Goal: Information Seeking & Learning: Learn about a topic

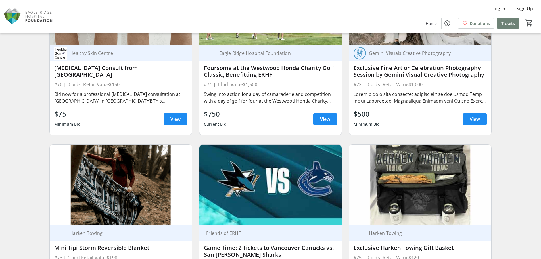
scroll to position [4223, 0]
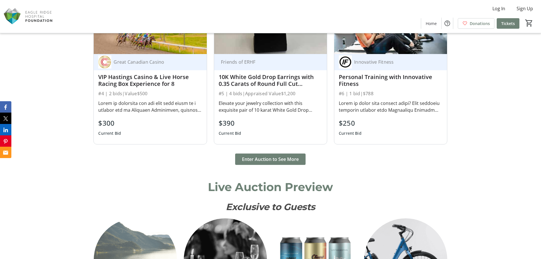
scroll to position [568, 0]
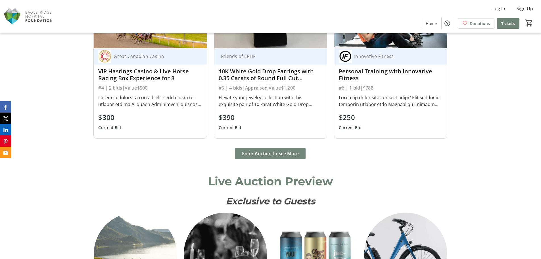
click at [277, 151] on span "Enter Auction to See More" at bounding box center [270, 153] width 57 height 7
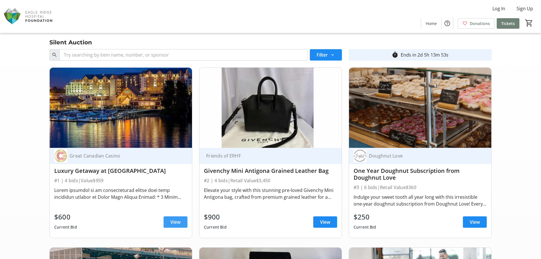
click at [170, 222] on span "View" at bounding box center [175, 221] width 10 height 7
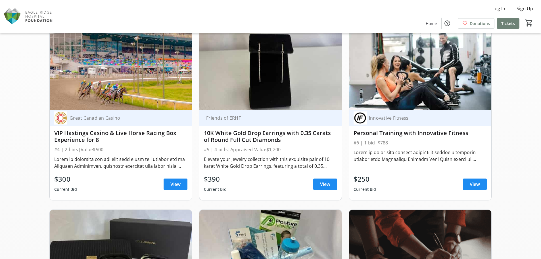
scroll to position [227, 0]
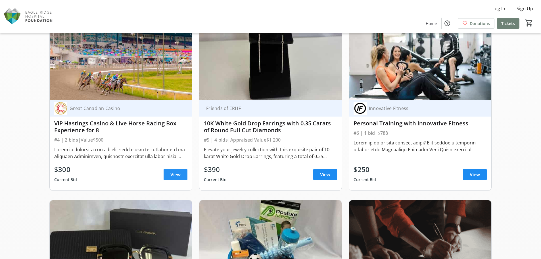
click at [170, 173] on span "View" at bounding box center [175, 174] width 10 height 7
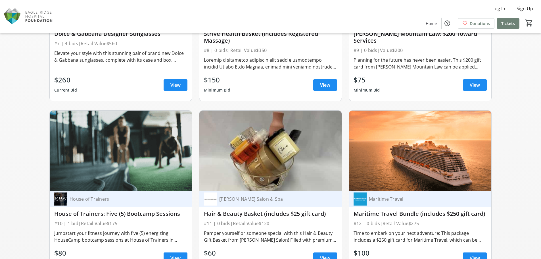
scroll to position [568, 0]
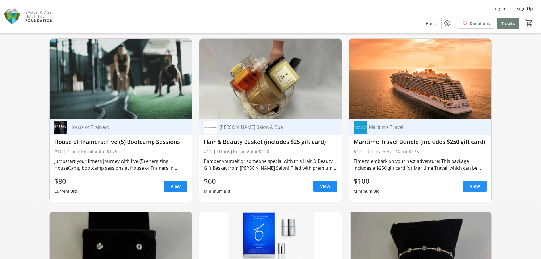
click at [469, 185] on span "View" at bounding box center [474, 185] width 10 height 7
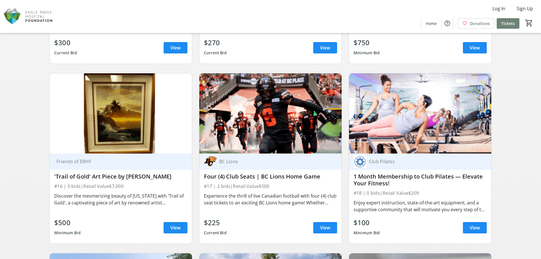
scroll to position [908, 0]
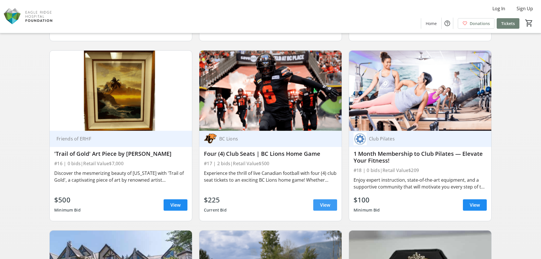
click at [322, 204] on span "View" at bounding box center [325, 204] width 10 height 7
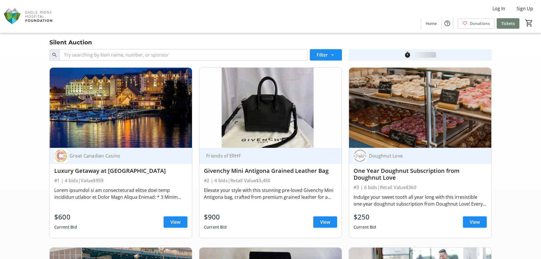
scroll to position [908, 0]
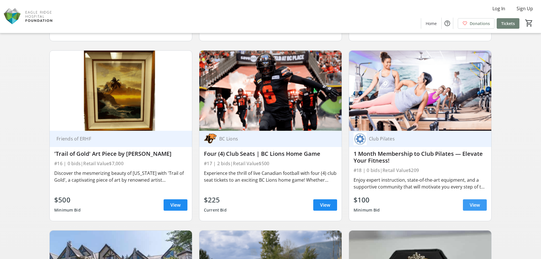
click at [468, 202] on span at bounding box center [475, 205] width 24 height 14
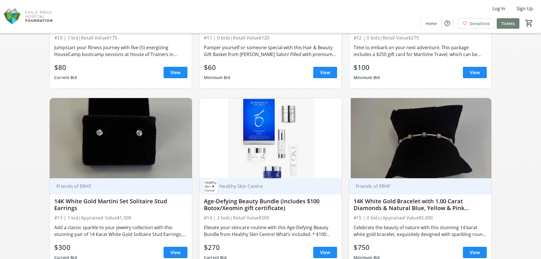
scroll to position [709, 0]
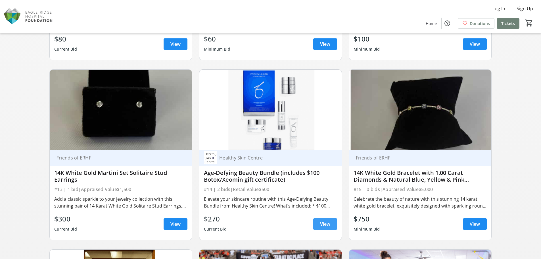
click at [330, 226] on span at bounding box center [325, 224] width 24 height 14
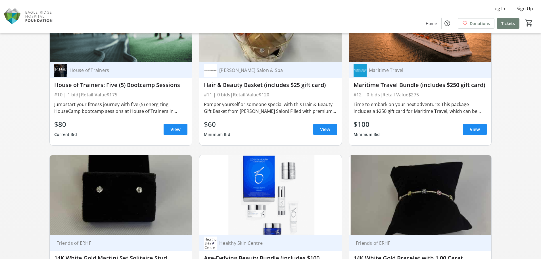
scroll to position [709, 0]
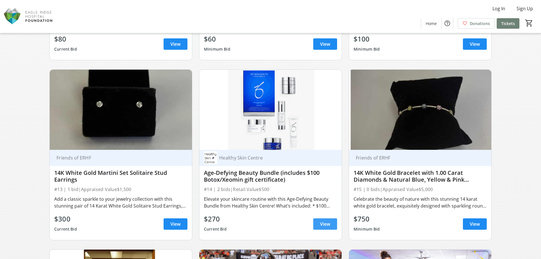
click at [325, 222] on span "View" at bounding box center [325, 223] width 10 height 7
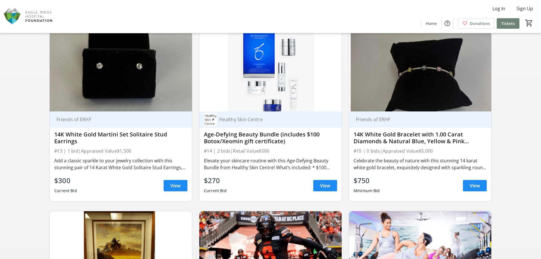
scroll to position [738, 0]
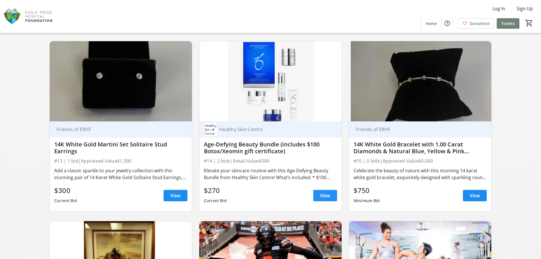
click at [324, 198] on span "View" at bounding box center [325, 195] width 10 height 7
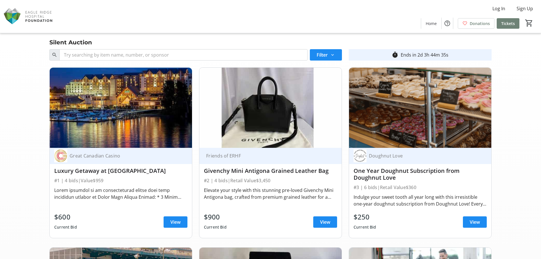
click at [40, 14] on img at bounding box center [28, 16] width 51 height 28
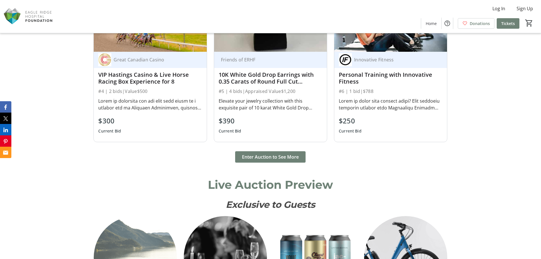
scroll to position [568, 0]
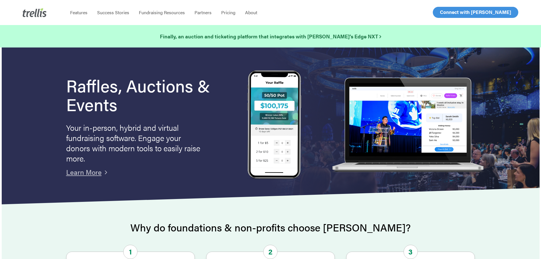
click at [447, 9] on span "Log In" at bounding box center [446, 12] width 14 height 7
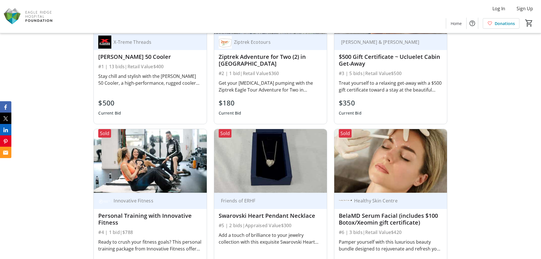
scroll to position [426, 0]
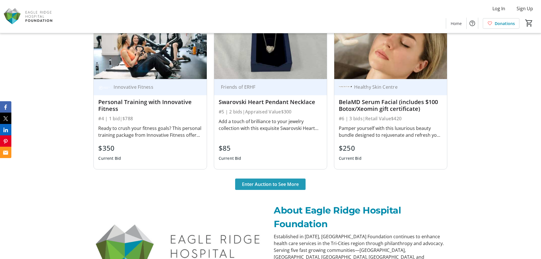
click at [285, 184] on span "Enter Auction to See More" at bounding box center [270, 183] width 57 height 7
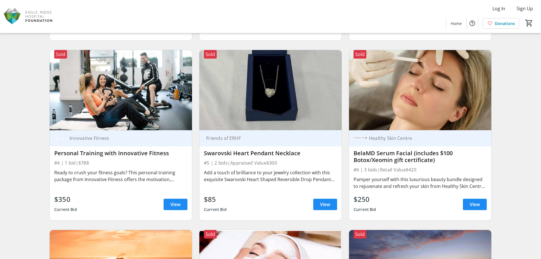
scroll to position [199, 0]
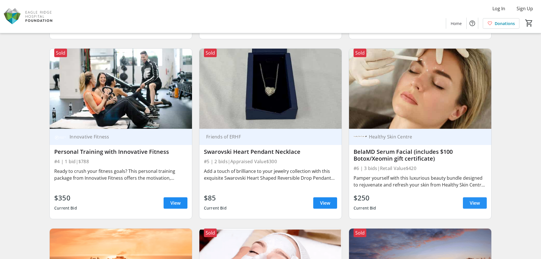
click at [470, 199] on span "View" at bounding box center [474, 202] width 10 height 7
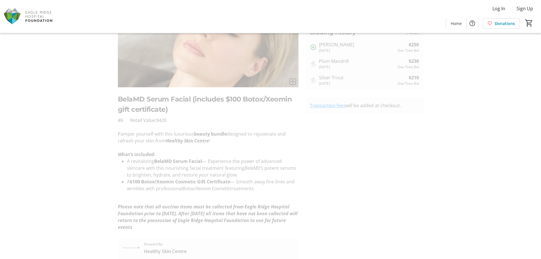
scroll to position [85, 0]
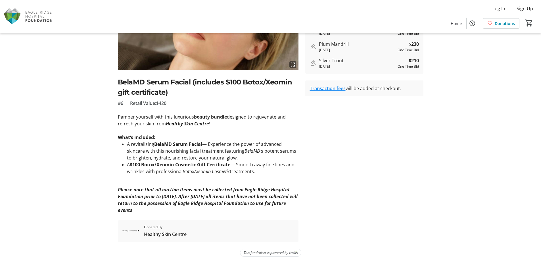
drag, startPoint x: 118, startPoint y: 117, endPoint x: 268, endPoint y: 170, distance: 158.7
click at [268, 170] on div "Pamper yourself with this luxurious beauty bundle designed to rejuvenate and re…" at bounding box center [208, 163] width 180 height 100
copy div "Pamper yourself with this luxurious beauty bundle designed to rejuvenate and re…"
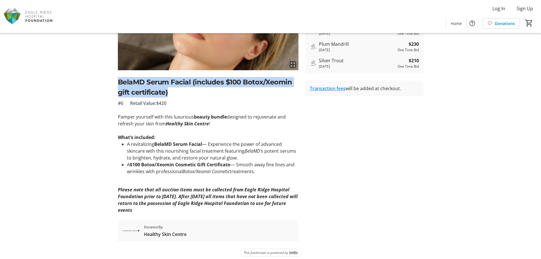
drag, startPoint x: 174, startPoint y: 94, endPoint x: 117, endPoint y: 86, distance: 57.8
click at [117, 86] on tr-auction-item-ui "fullscreen BelaMD Serum Facial (includes $100 Botox/Xeomin gift certificate) #6…" at bounding box center [207, 105] width 187 height 273
copy h2 "BelaMD Serum Facial (includes $100 Botox/Xeomin gift certificate)"
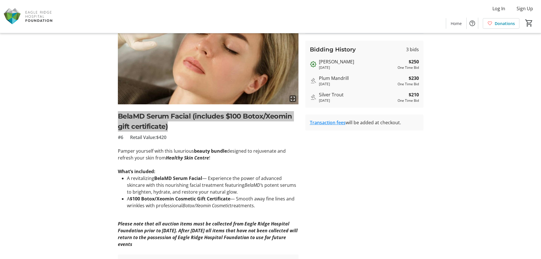
scroll to position [0, 0]
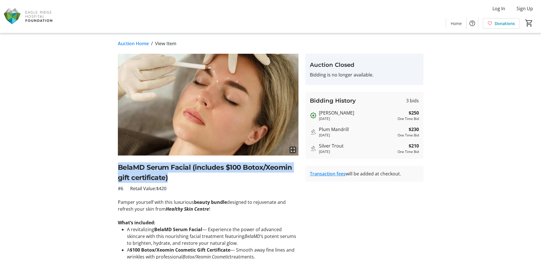
scroll to position [199, 0]
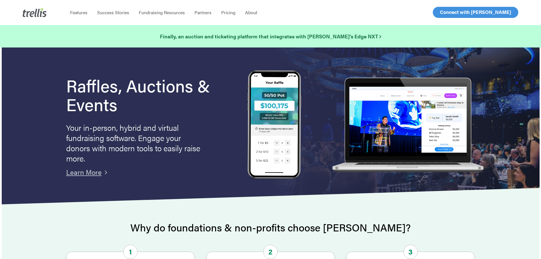
click at [448, 14] on span "Log In" at bounding box center [446, 12] width 14 height 7
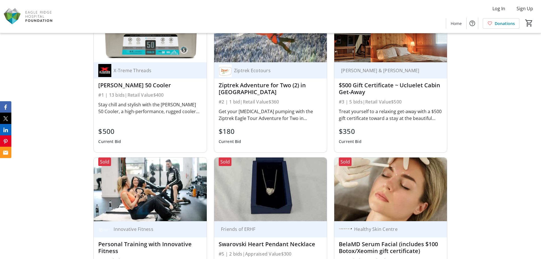
scroll to position [369, 0]
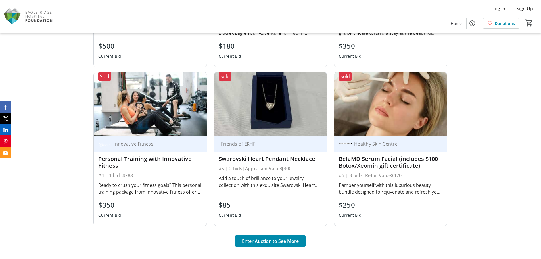
click at [373, 124] on img at bounding box center [390, 103] width 113 height 63
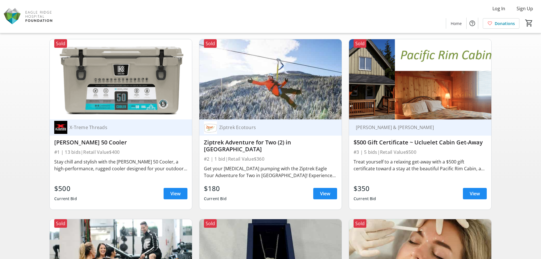
scroll to position [114, 0]
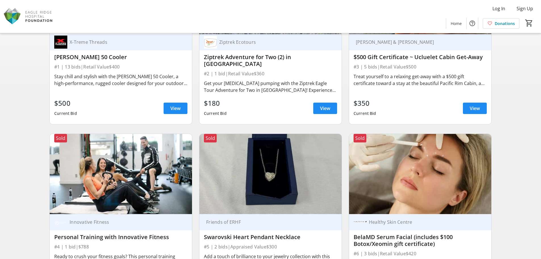
click at [388, 171] on img at bounding box center [420, 174] width 142 height 80
click at [399, 167] on img at bounding box center [420, 174] width 142 height 80
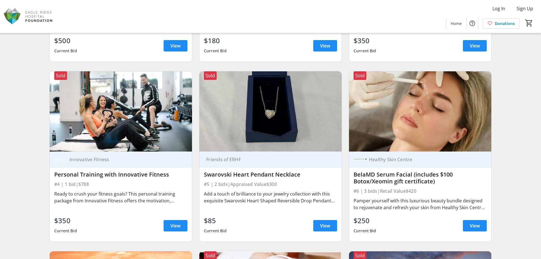
scroll to position [255, 0]
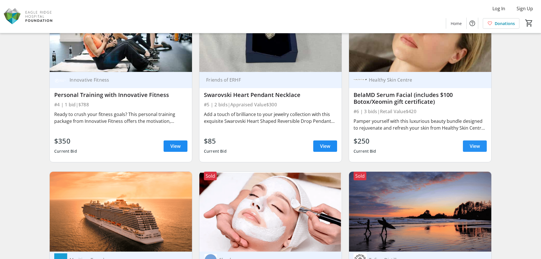
click at [474, 142] on span "View" at bounding box center [474, 145] width 10 height 7
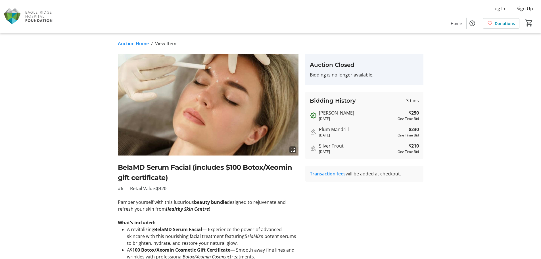
click at [219, 98] on img at bounding box center [208, 105] width 180 height 102
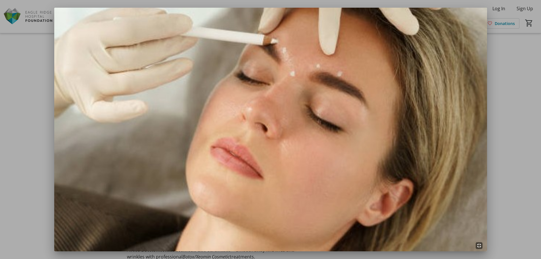
click at [504, 87] on div at bounding box center [270, 129] width 541 height 259
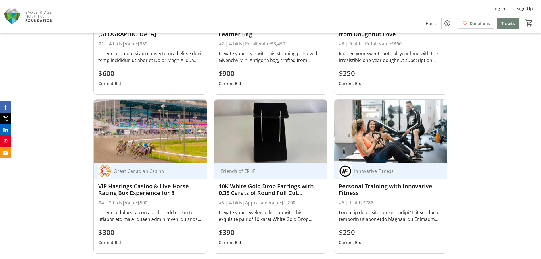
scroll to position [511, 0]
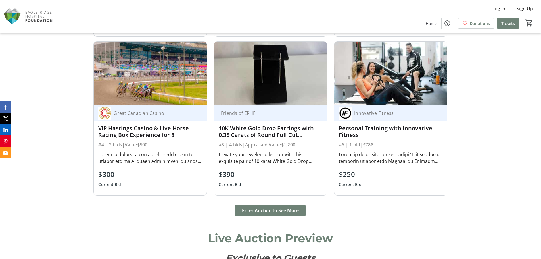
click at [481, 209] on div "Silent Auction Great Canadian Casino Luxury Getaway at River Rock Casino Resort…" at bounding box center [270, 41] width 541 height 364
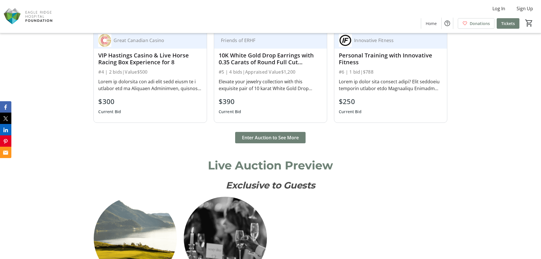
scroll to position [624, 0]
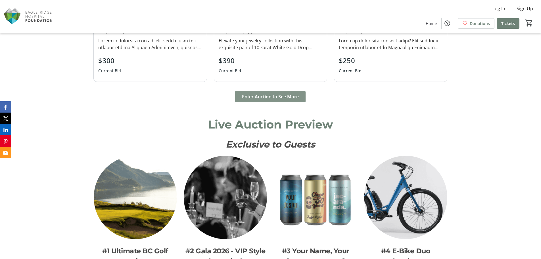
click at [268, 95] on span "Enter Auction to See More" at bounding box center [270, 96] width 57 height 7
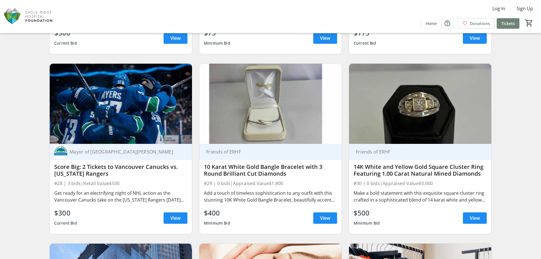
scroll to position [1618, 0]
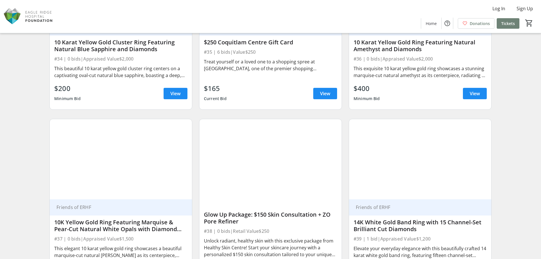
scroll to position [2043, 0]
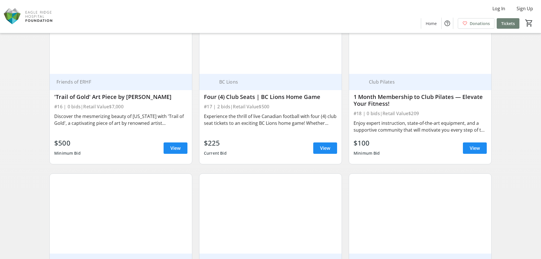
scroll to position [1107, 0]
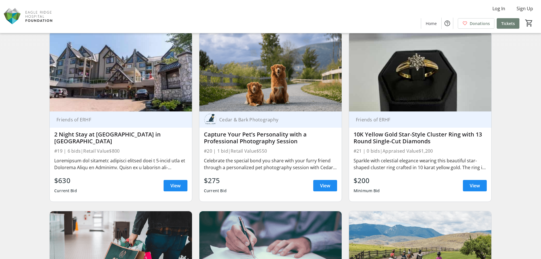
click at [164, 120] on div "Friends of ERHF" at bounding box center [117, 120] width 126 height 6
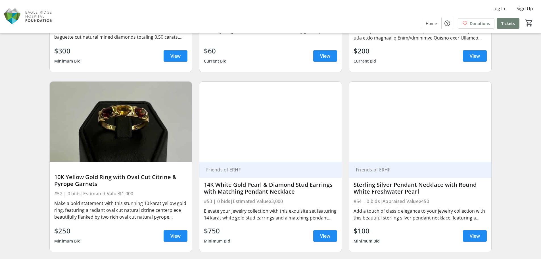
scroll to position [3036, 0]
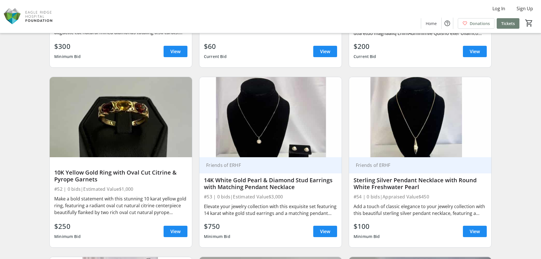
click at [207, 143] on img at bounding box center [270, 117] width 142 height 80
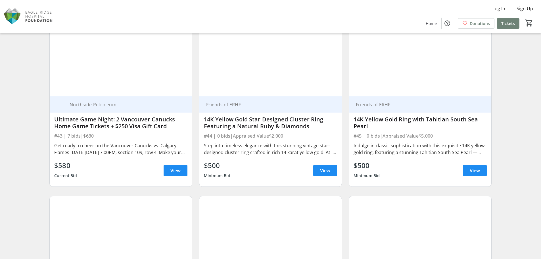
scroll to position [2643, 0]
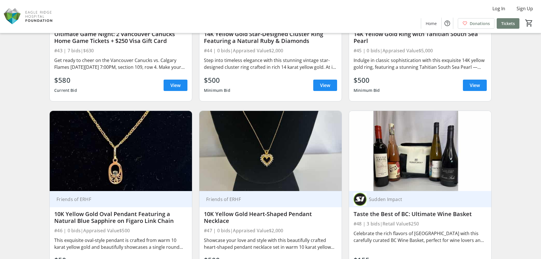
click at [161, 145] on img at bounding box center [121, 151] width 142 height 80
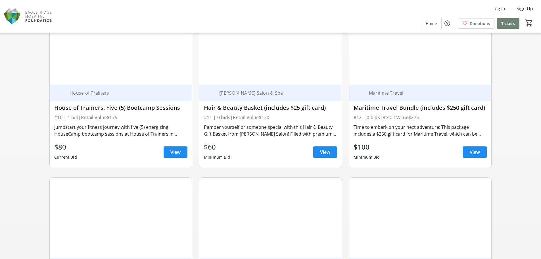
scroll to position [738, 0]
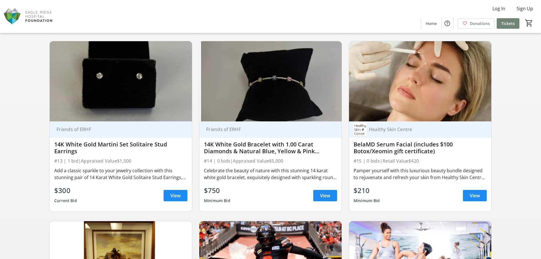
click at [225, 117] on img at bounding box center [270, 81] width 142 height 80
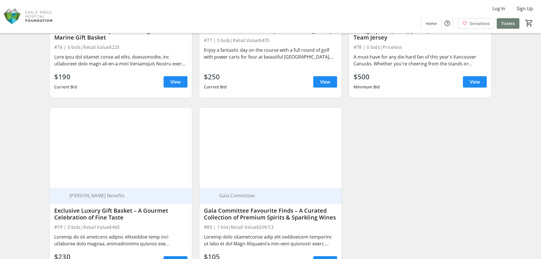
scroll to position [4658, 0]
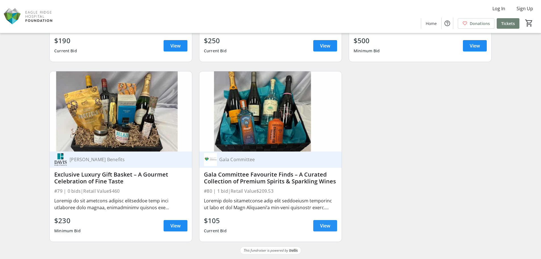
click at [321, 228] on span "View" at bounding box center [325, 225] width 10 height 7
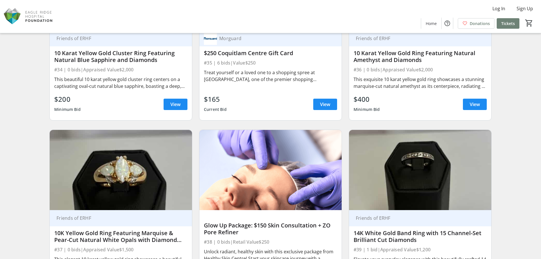
scroll to position [1991, 0]
